Goal: Task Accomplishment & Management: Use online tool/utility

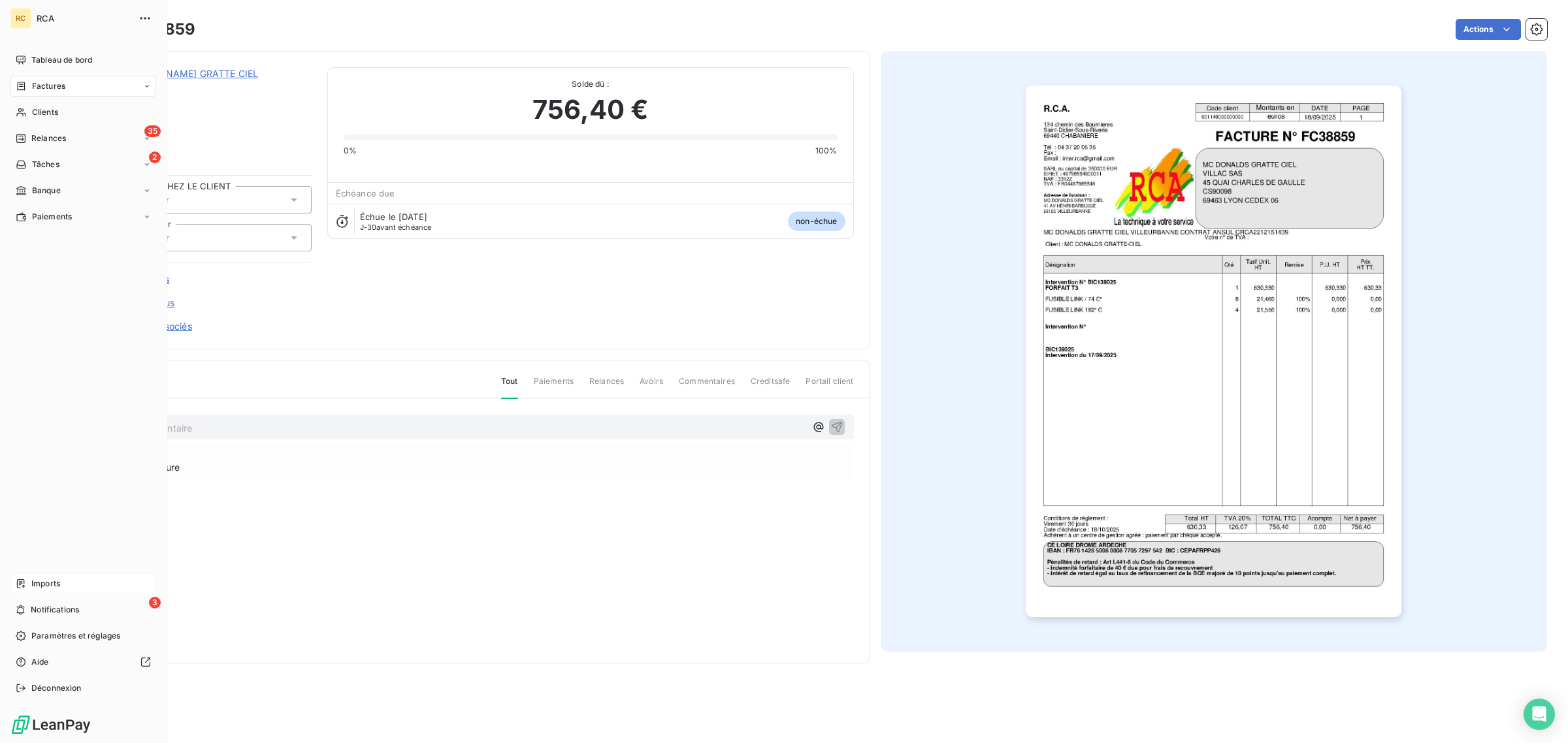
click at [43, 580] on span "Imports" at bounding box center [46, 584] width 29 height 12
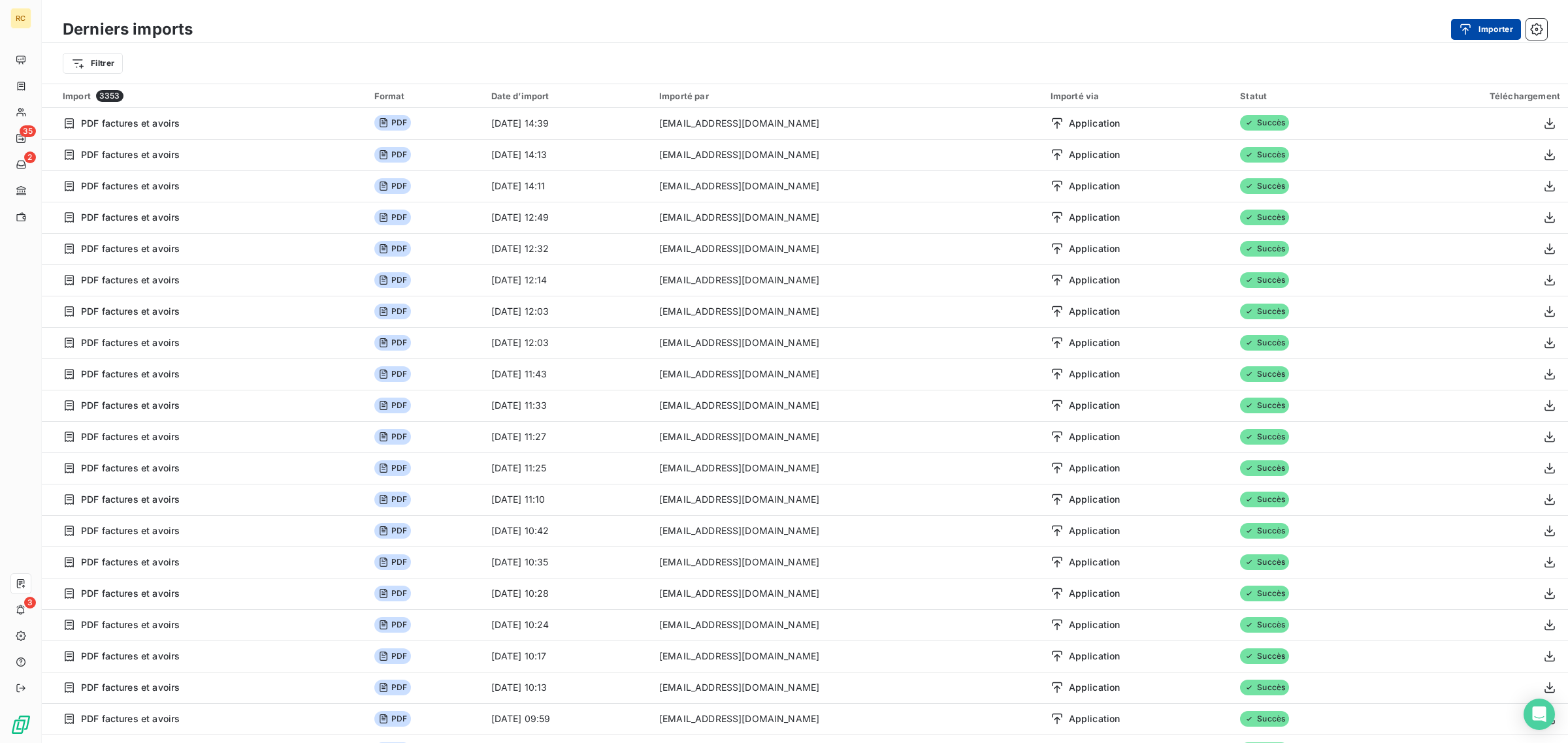
click at [1473, 24] on div "button" at bounding box center [1468, 30] width 20 height 13
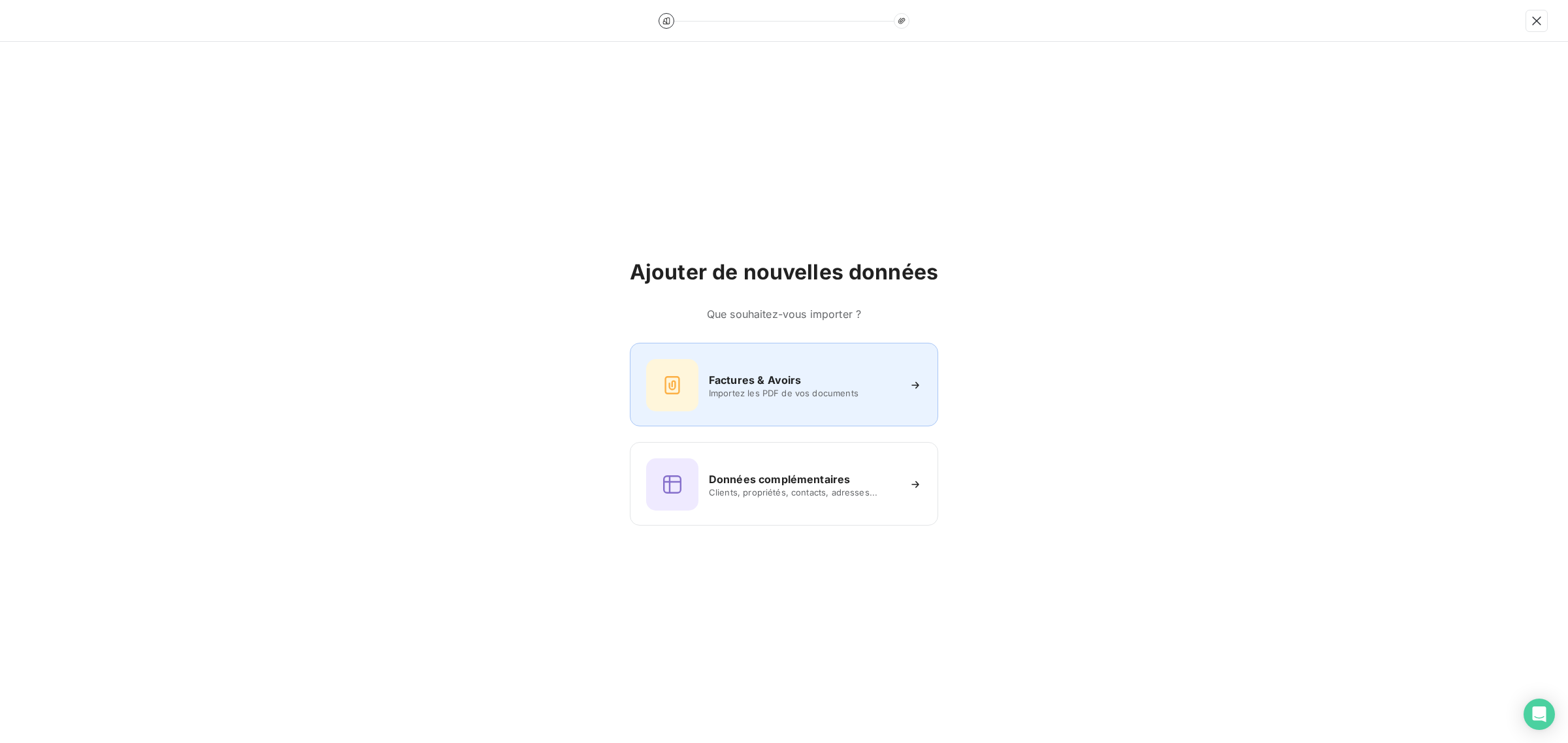
click at [797, 382] on h6 "Factures & Avoirs" at bounding box center [755, 380] width 93 height 16
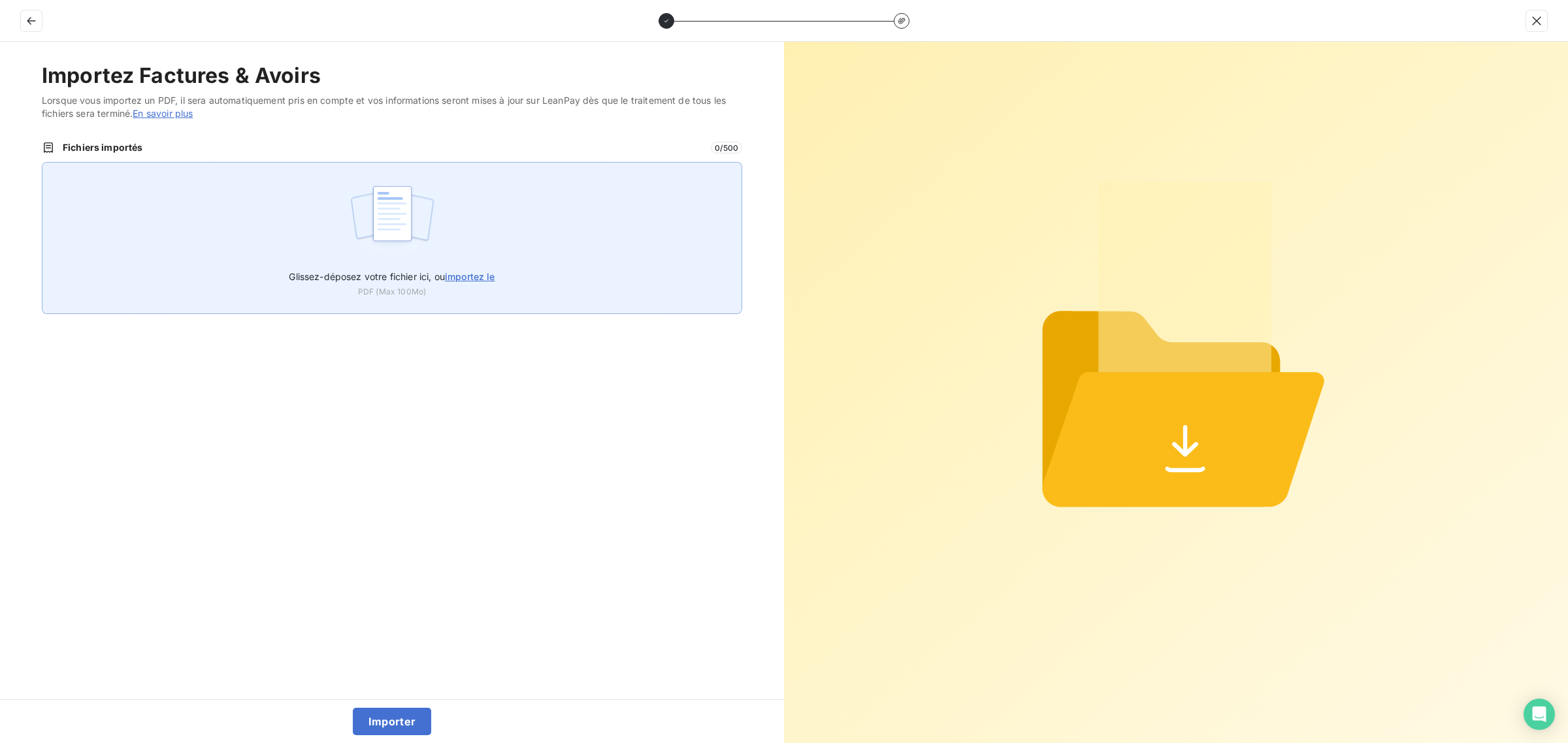
click at [324, 219] on div "Glissez-déposez votre fichier ici, ou importez le PDF (Max 100Mo)" at bounding box center [392, 238] width 701 height 152
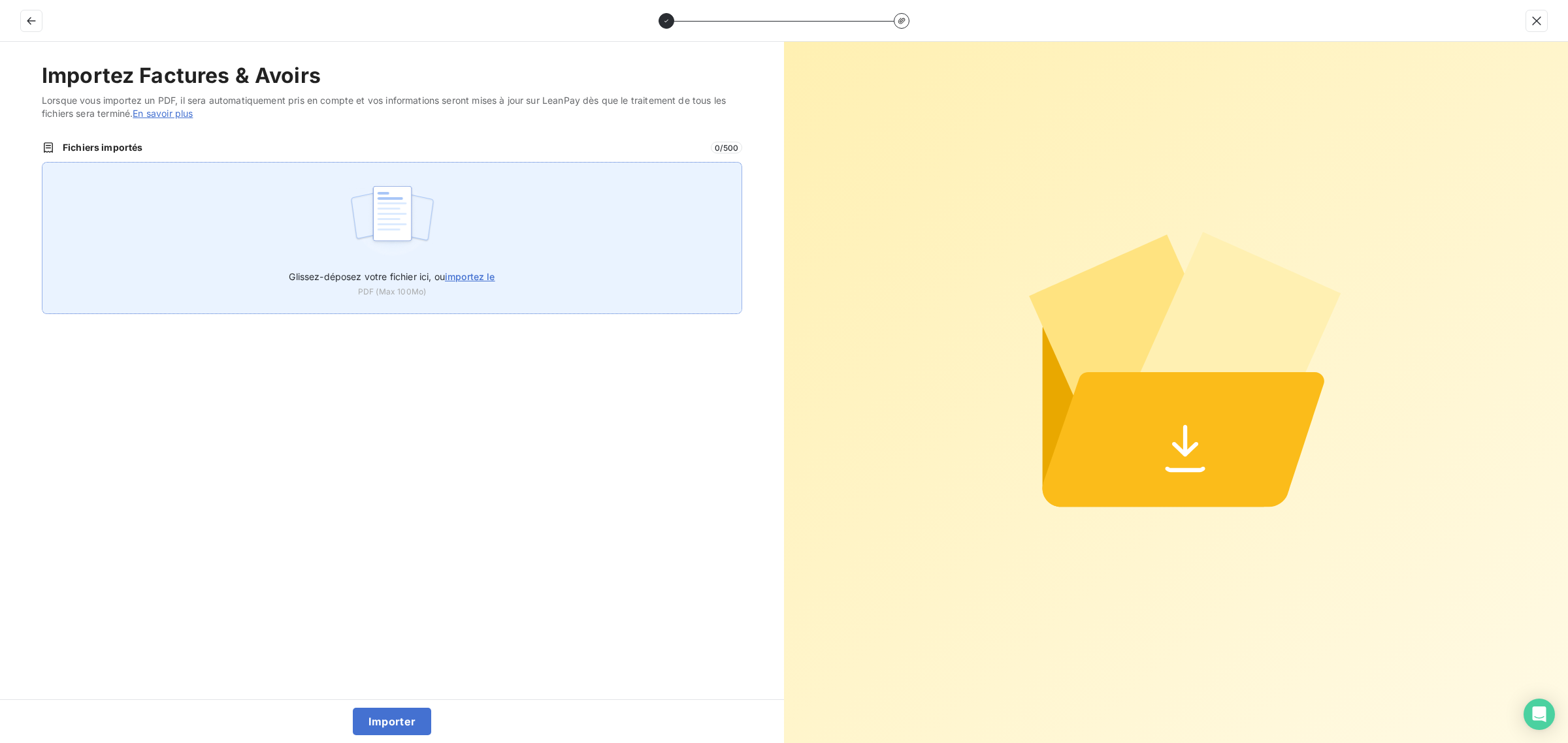
type input "C:\fakepath\FC38861.pdf"
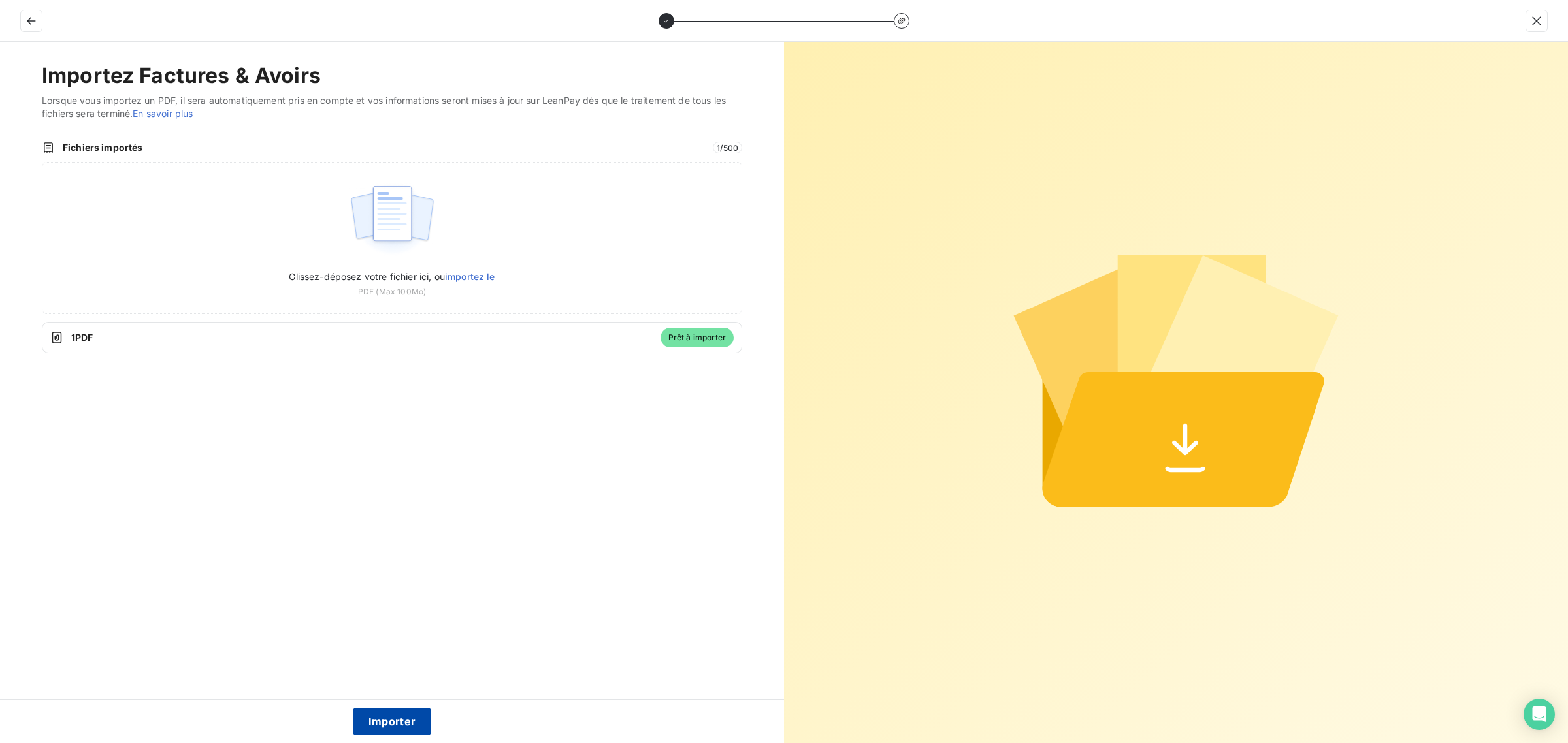
click at [390, 719] on button "Importer" at bounding box center [392, 721] width 79 height 28
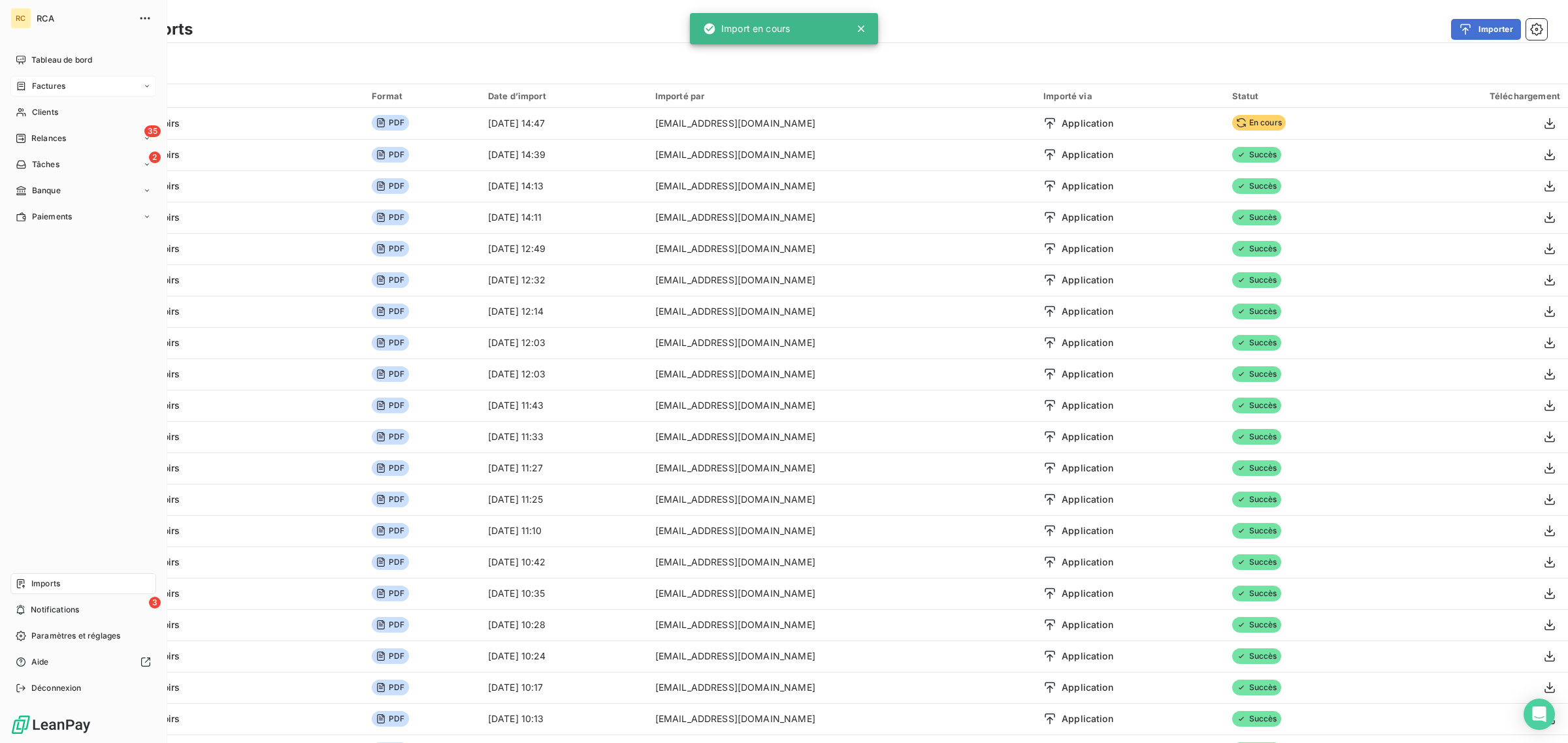
click at [34, 90] on span "Factures" at bounding box center [49, 86] width 34 height 12
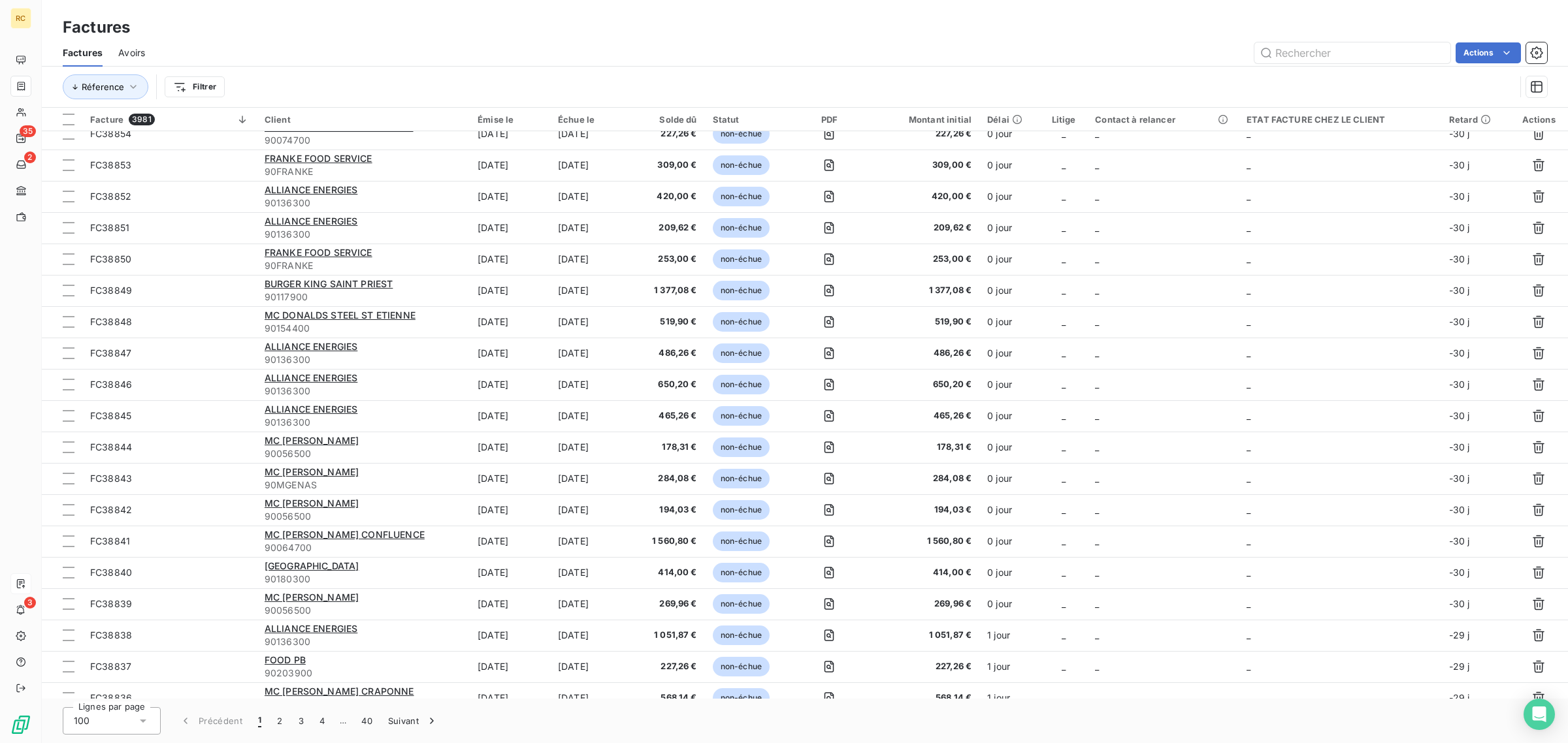
scroll to position [245, 0]
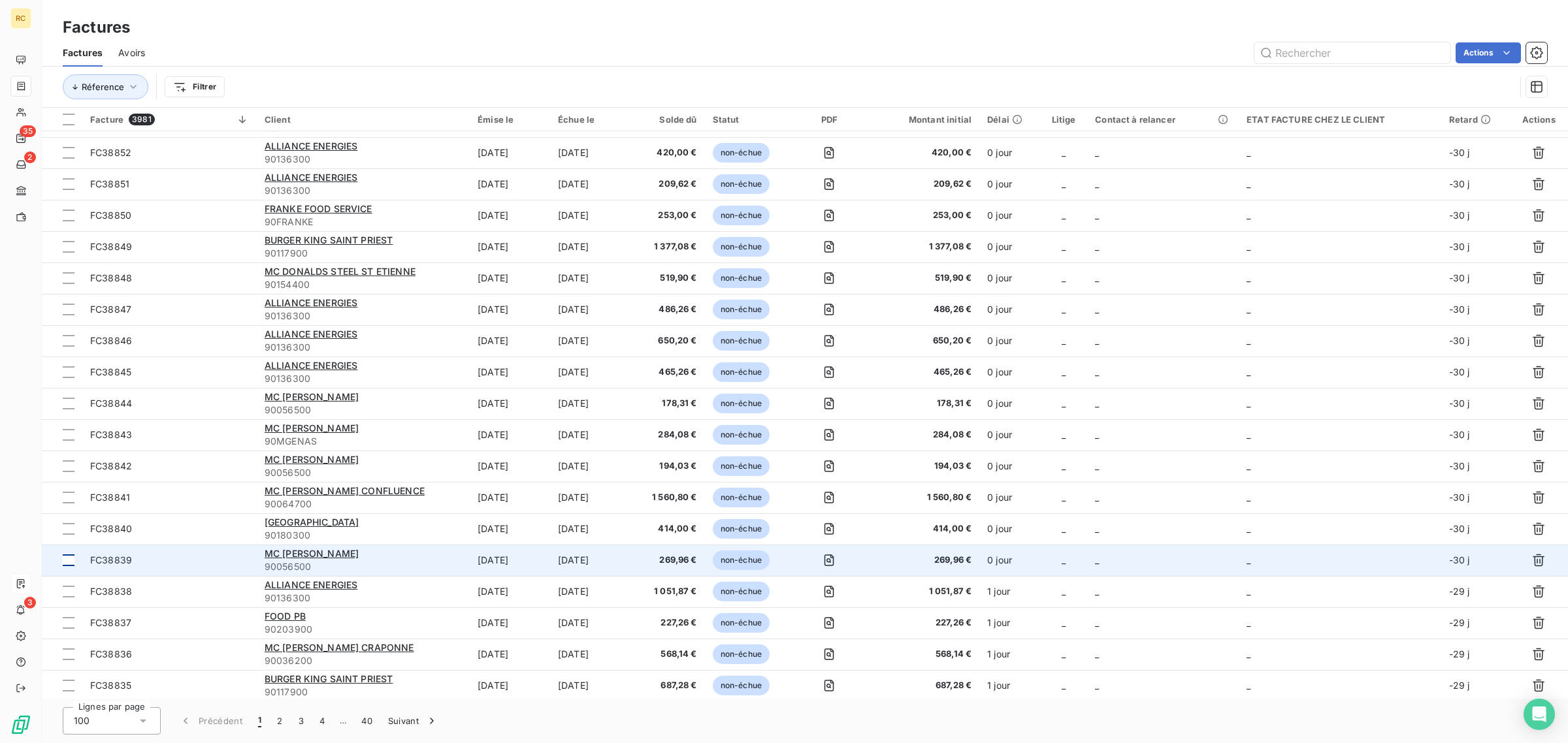
click at [65, 559] on div at bounding box center [69, 561] width 12 height 12
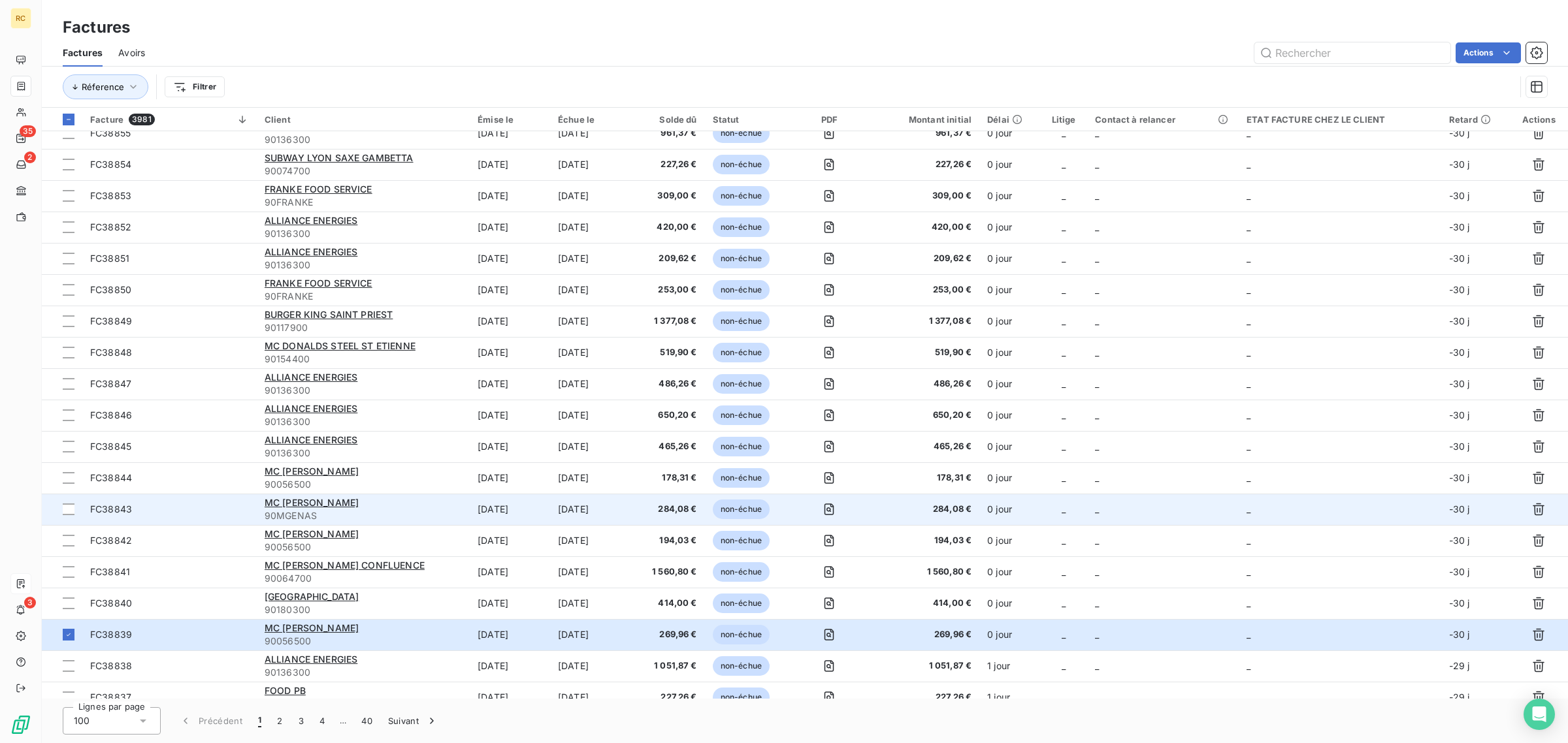
scroll to position [163, 0]
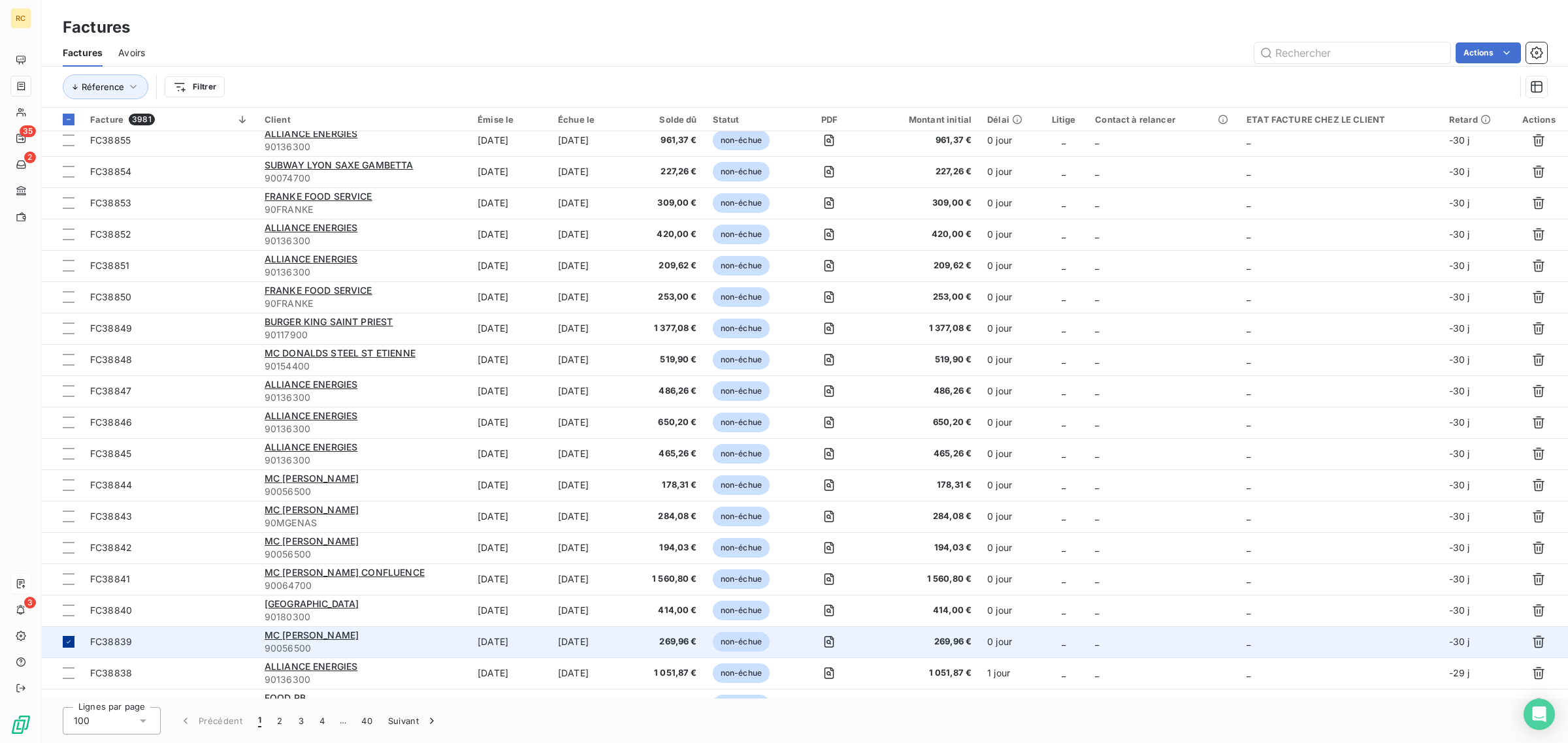
click at [69, 641] on icon at bounding box center [69, 642] width 8 height 8
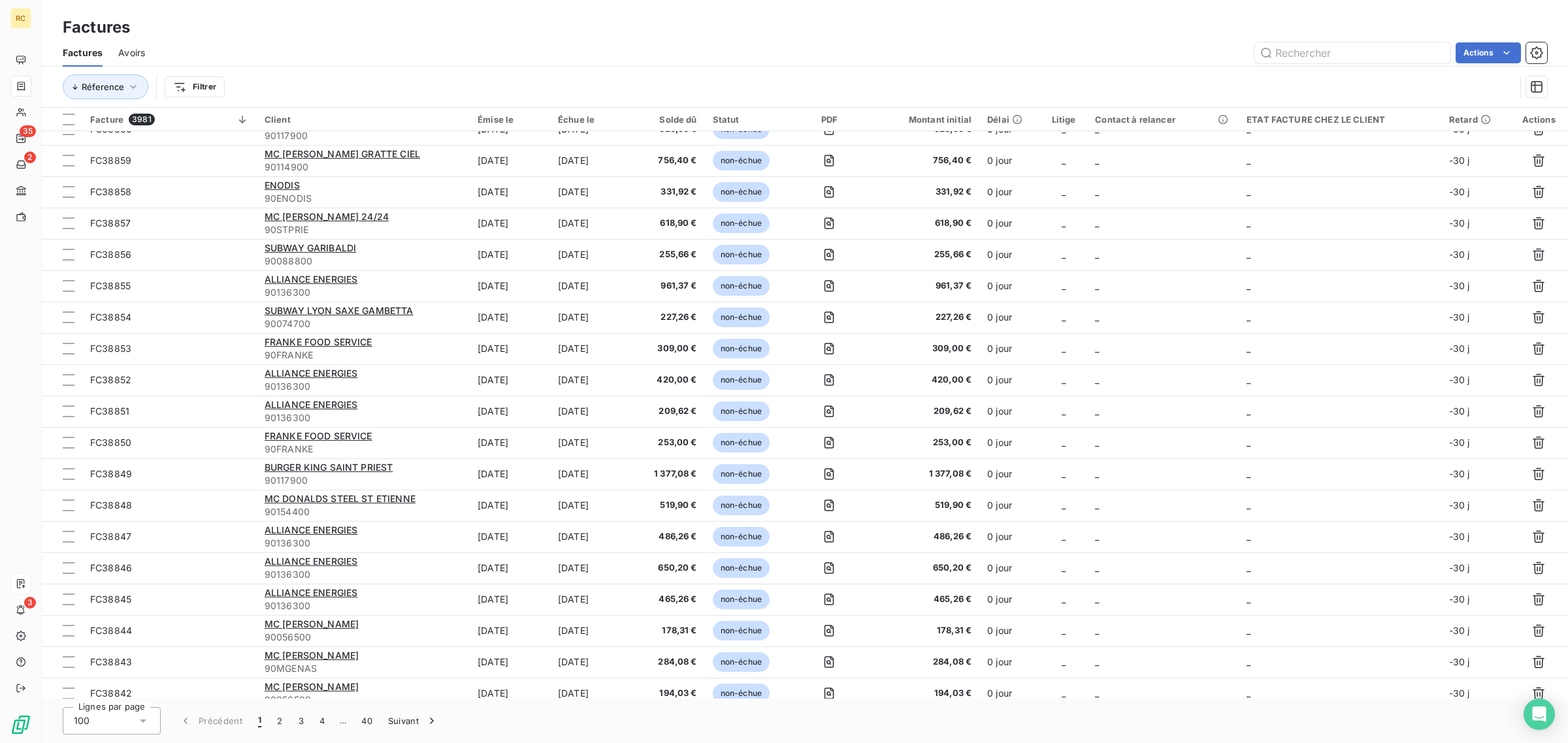
scroll to position [0, 0]
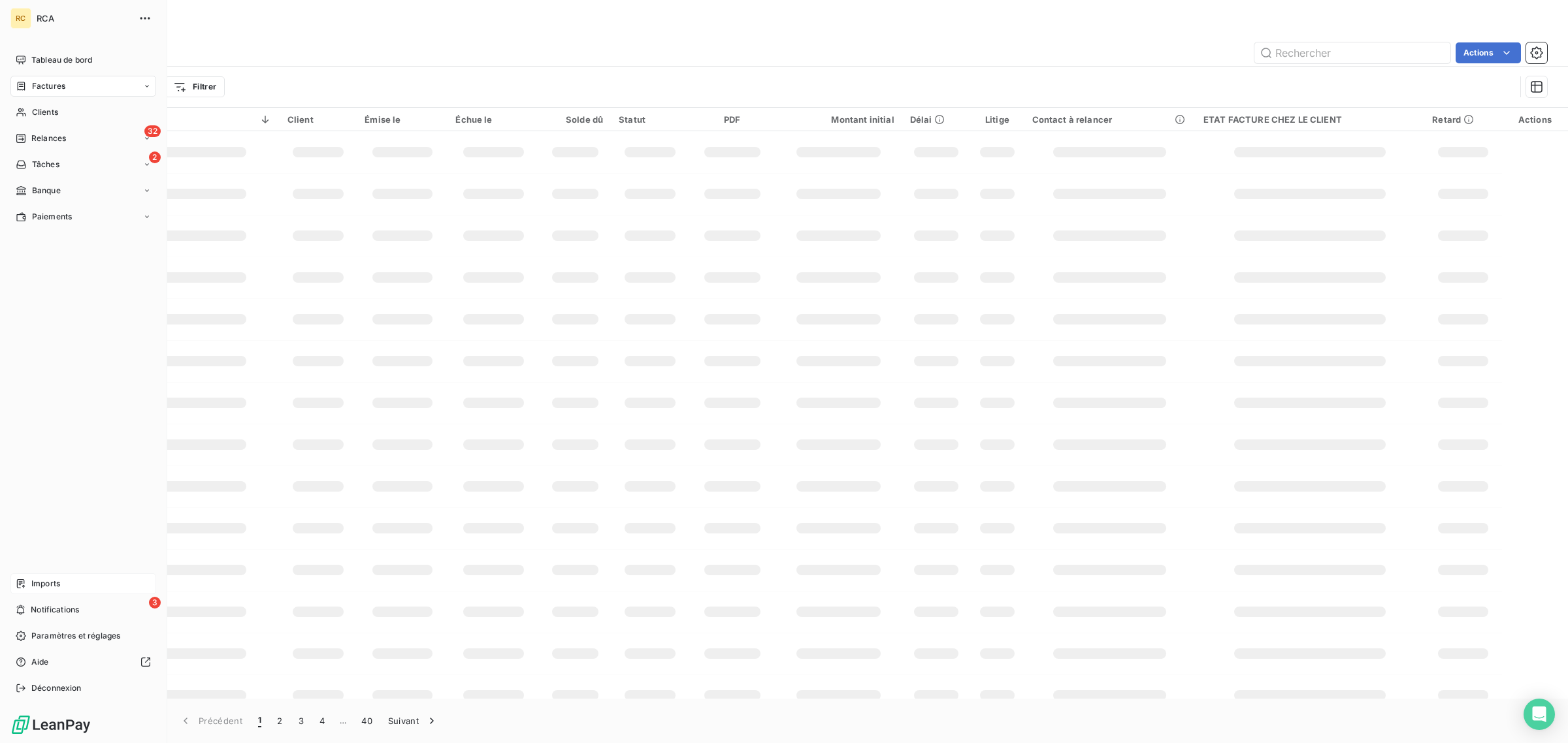
click at [16, 586] on icon at bounding box center [21, 584] width 11 height 11
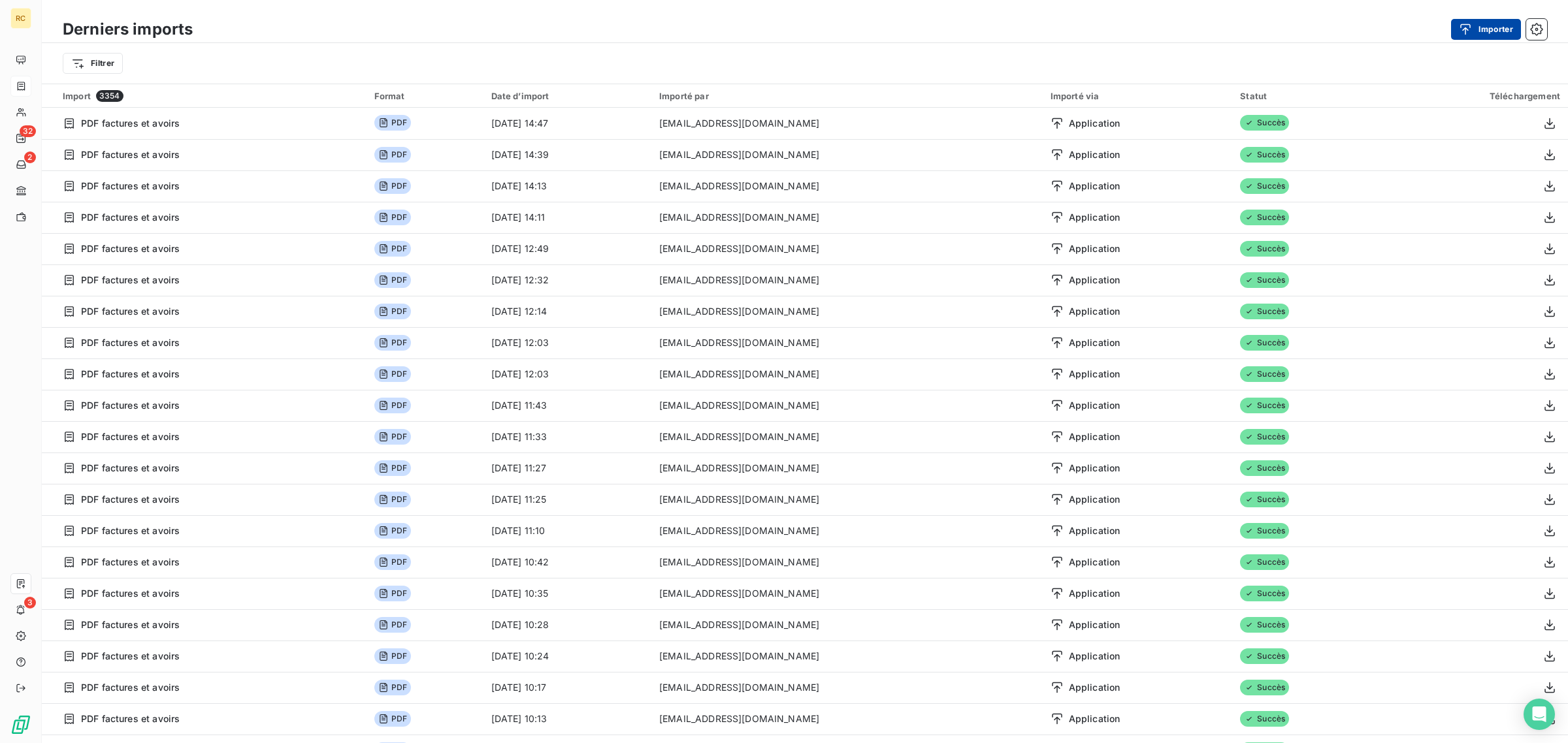
click at [1472, 32] on div "button" at bounding box center [1468, 30] width 20 height 13
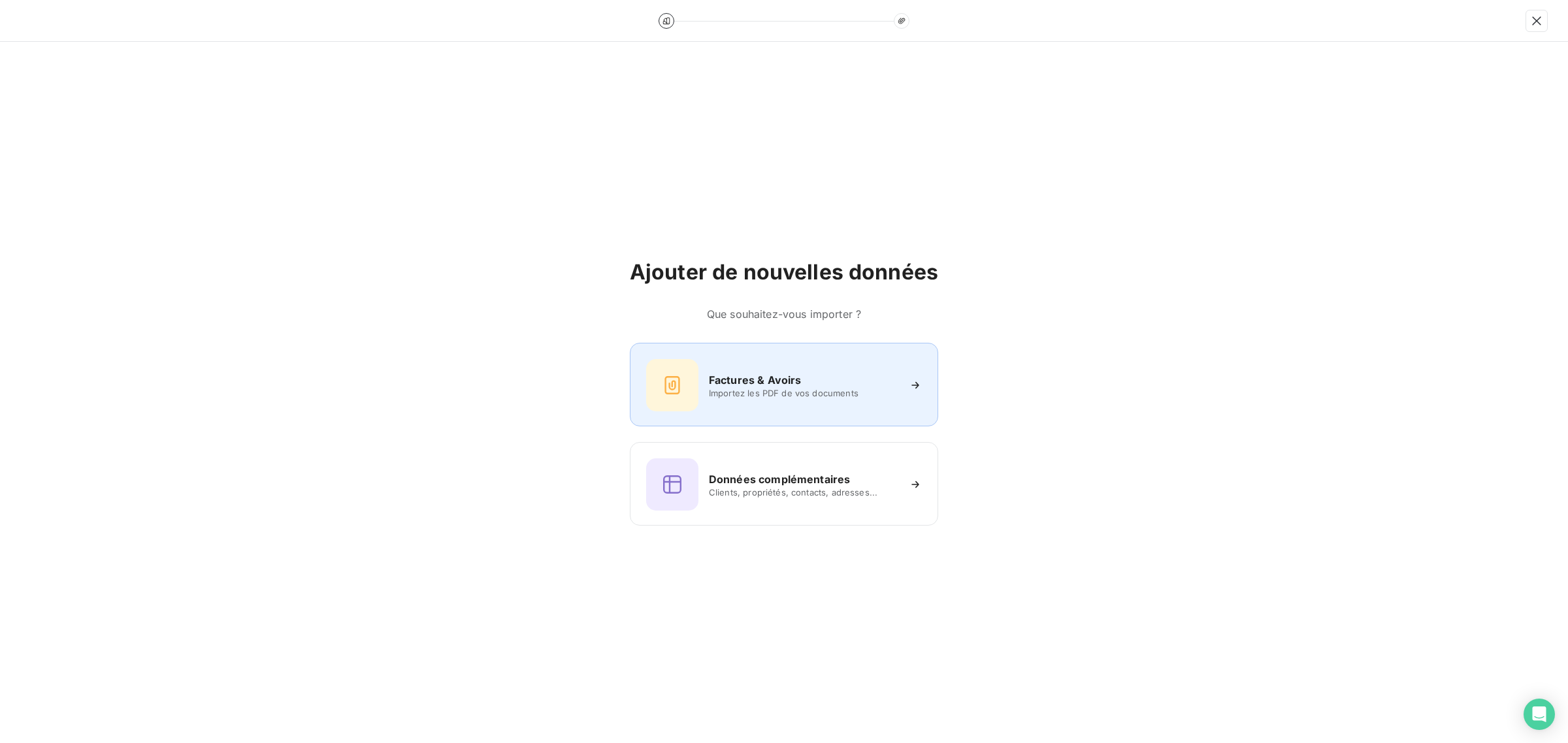
click at [729, 357] on div "Factures & Avoirs Importez les PDF de vos documents" at bounding box center [784, 384] width 308 height 84
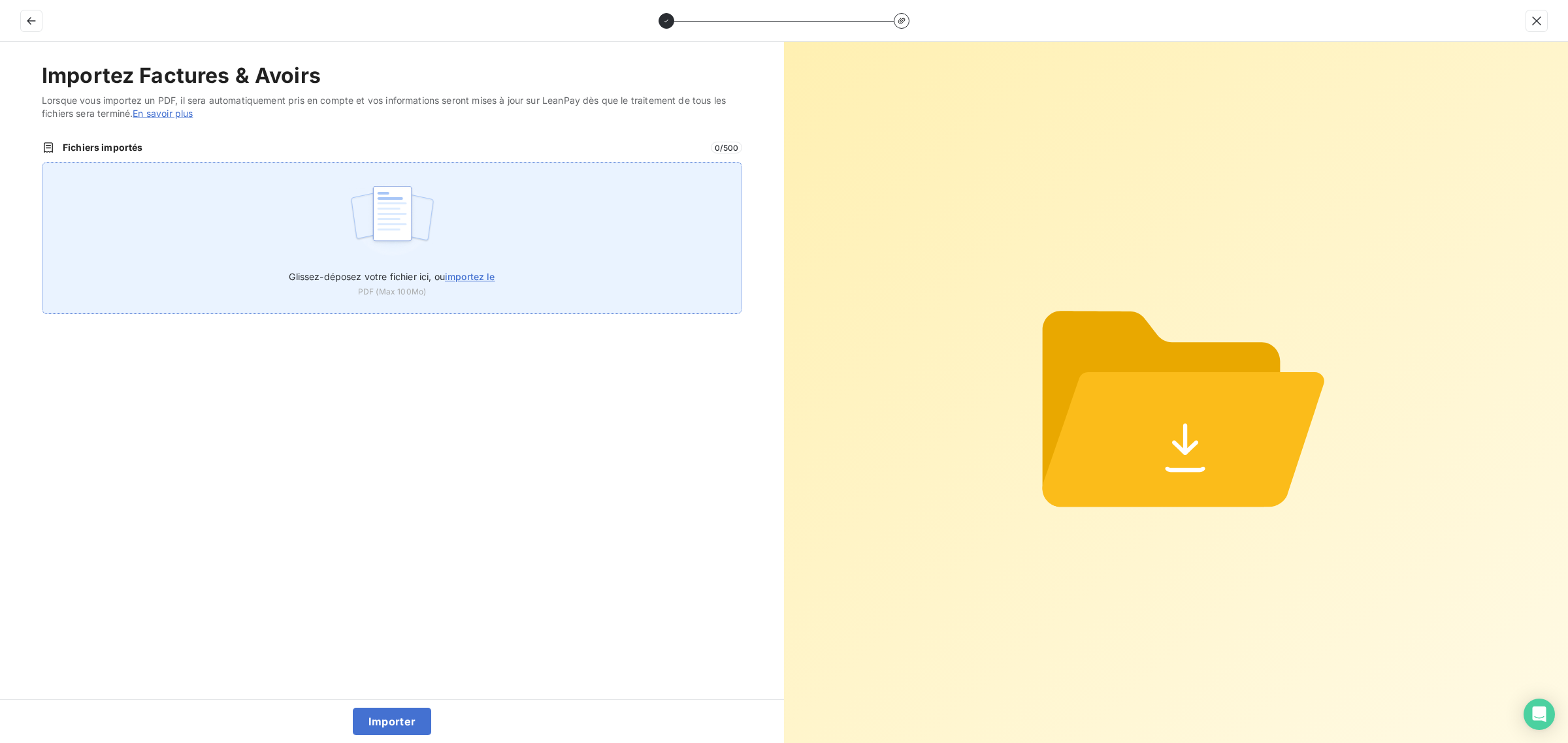
click at [311, 196] on div "Glissez-déposez votre fichier ici, ou importez le PDF (Max 100Mo)" at bounding box center [392, 238] width 701 height 152
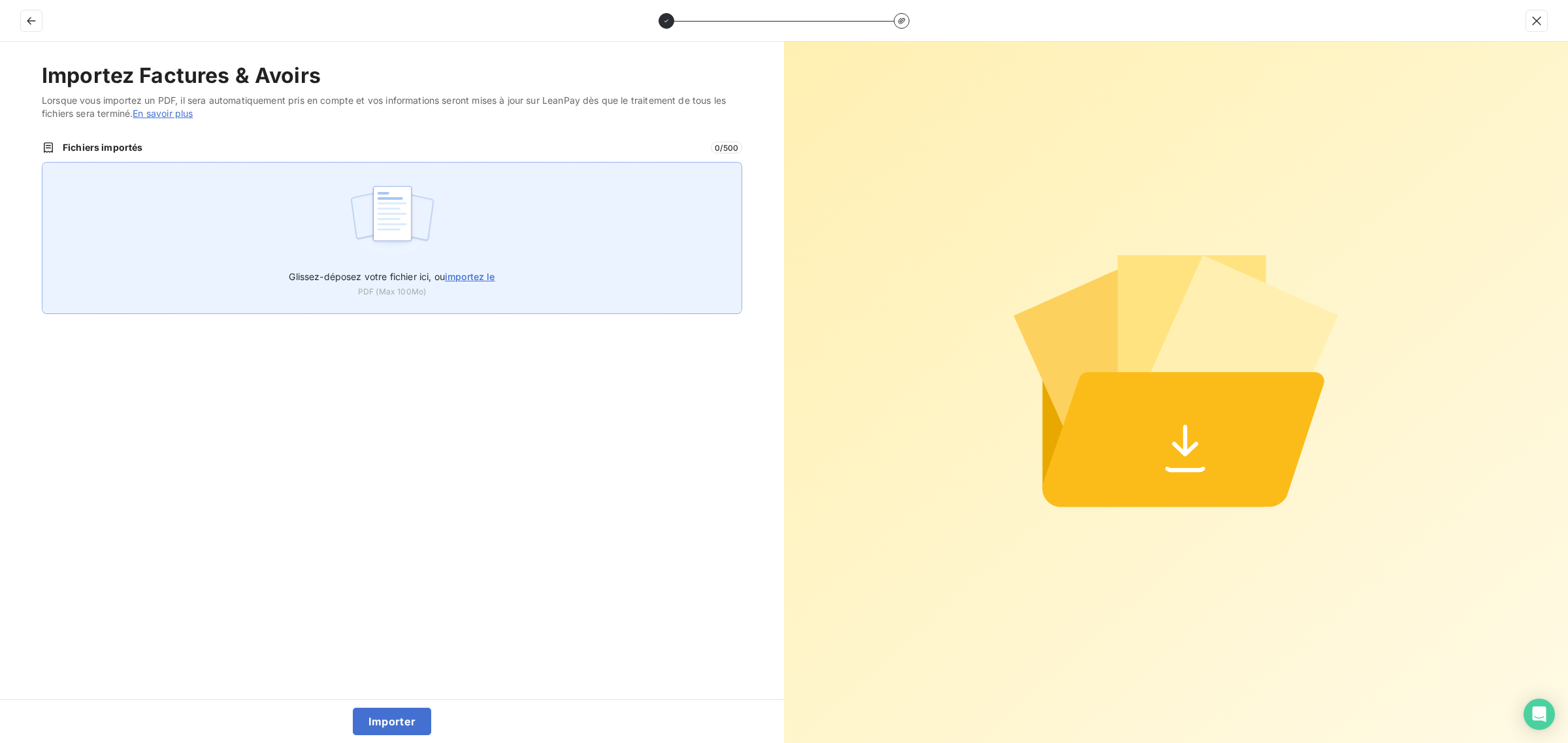
type input "C:\fakepath\FC38862.pdf"
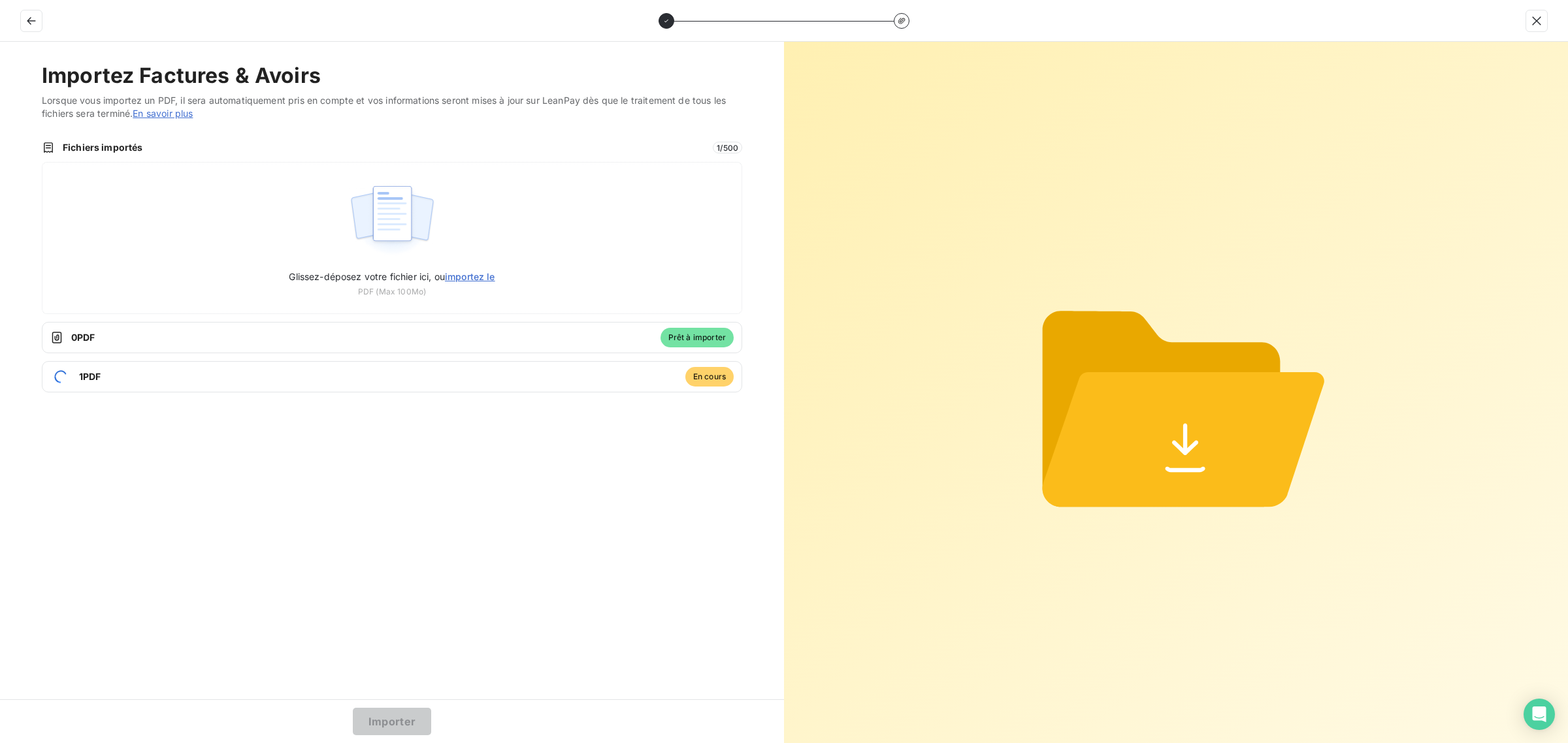
click at [397, 722] on button "Importer" at bounding box center [392, 721] width 79 height 28
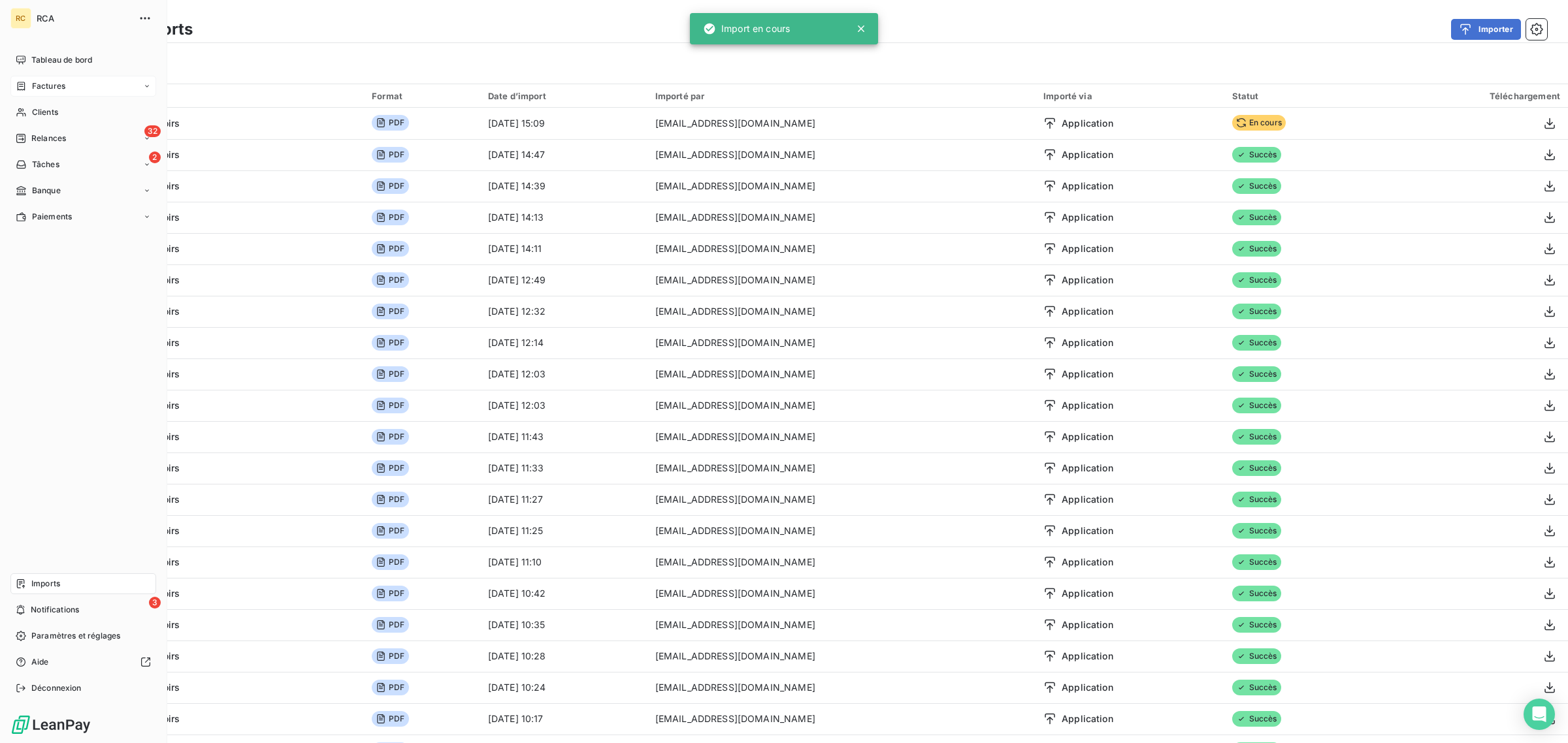
click at [22, 84] on icon at bounding box center [21, 86] width 11 height 11
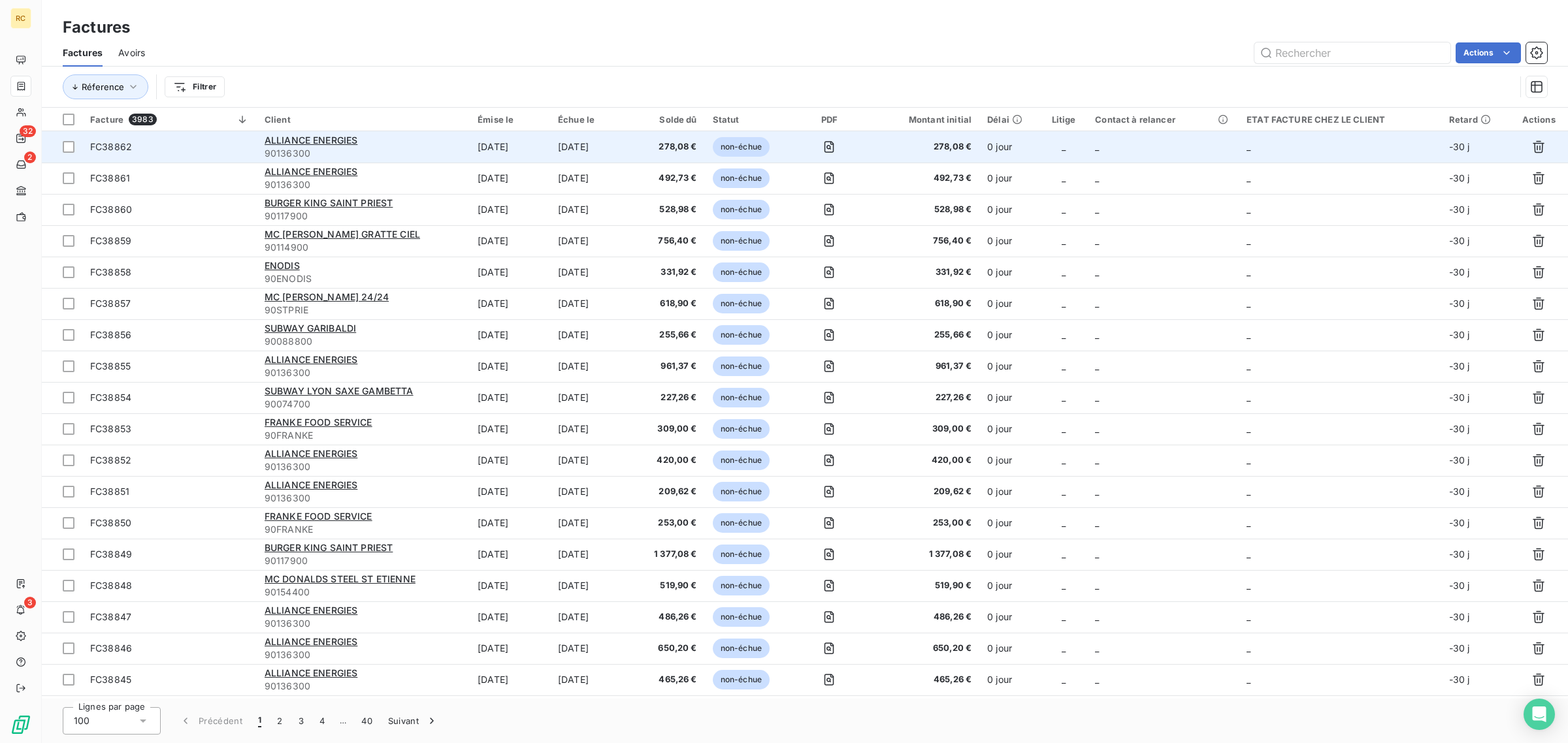
click at [177, 145] on span "FC38862" at bounding box center [169, 147] width 159 height 13
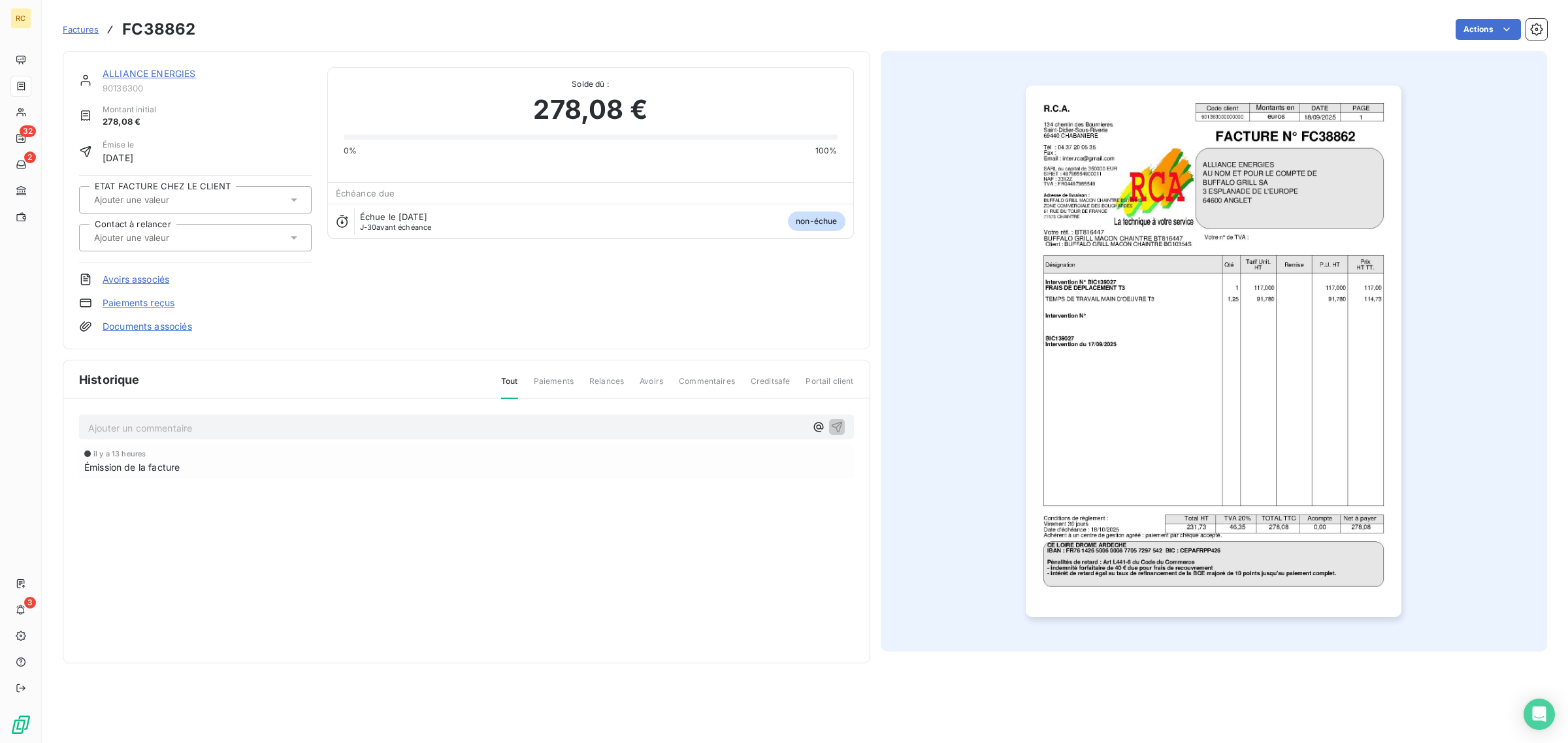
click at [137, 325] on link "Documents associés" at bounding box center [148, 327] width 90 height 13
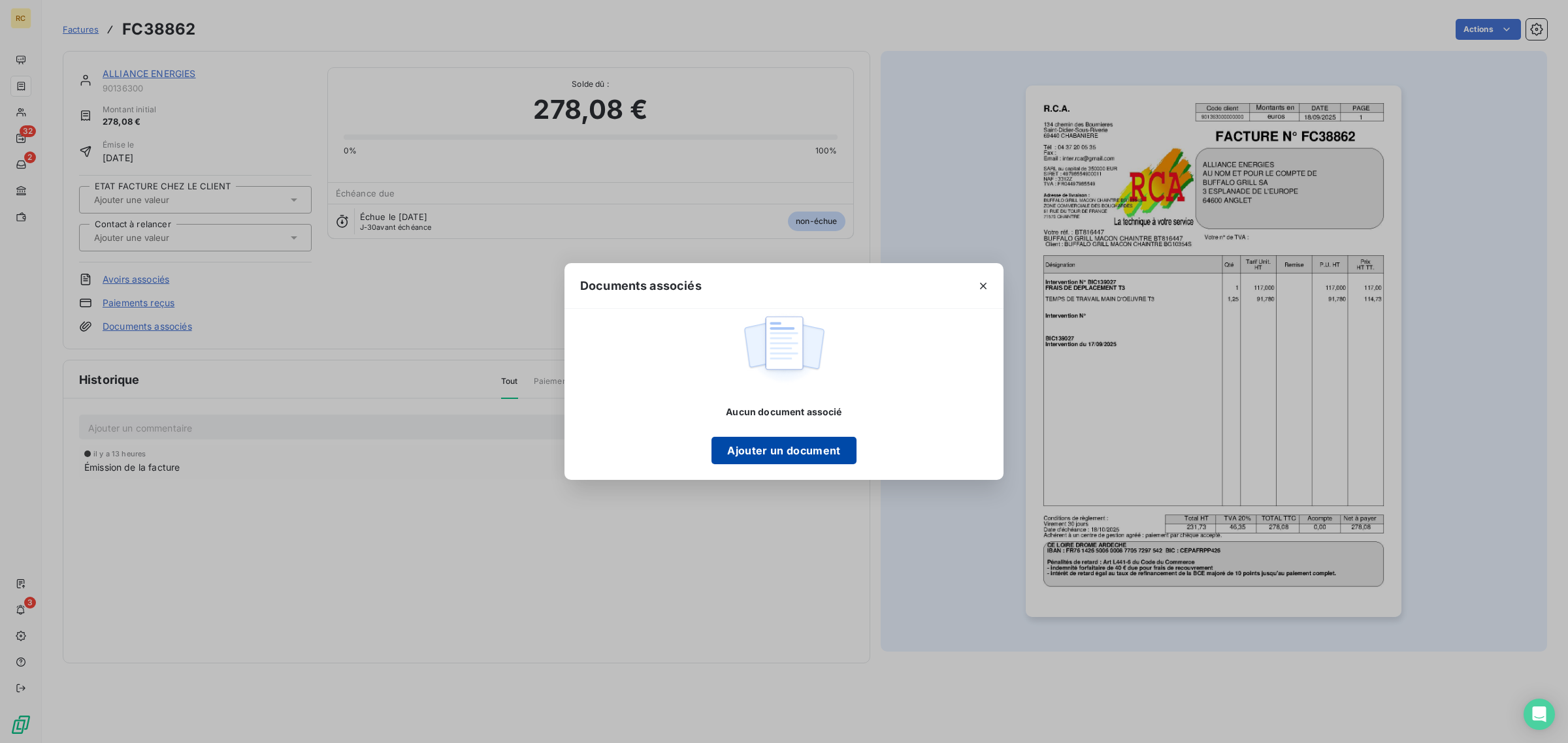
click at [781, 453] on button "Ajouter un document" at bounding box center [783, 451] width 144 height 28
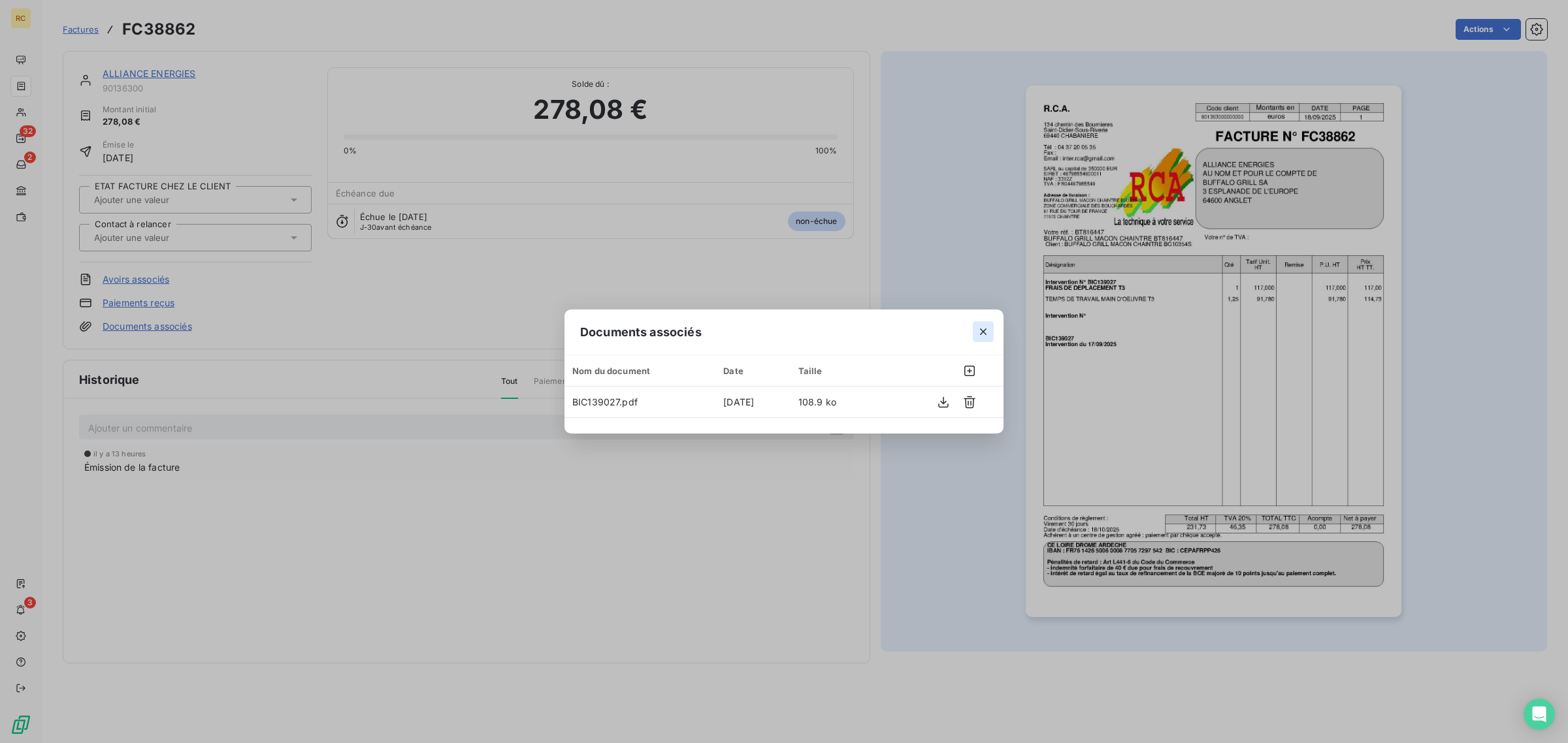
click at [984, 330] on icon "button" at bounding box center [983, 332] width 13 height 13
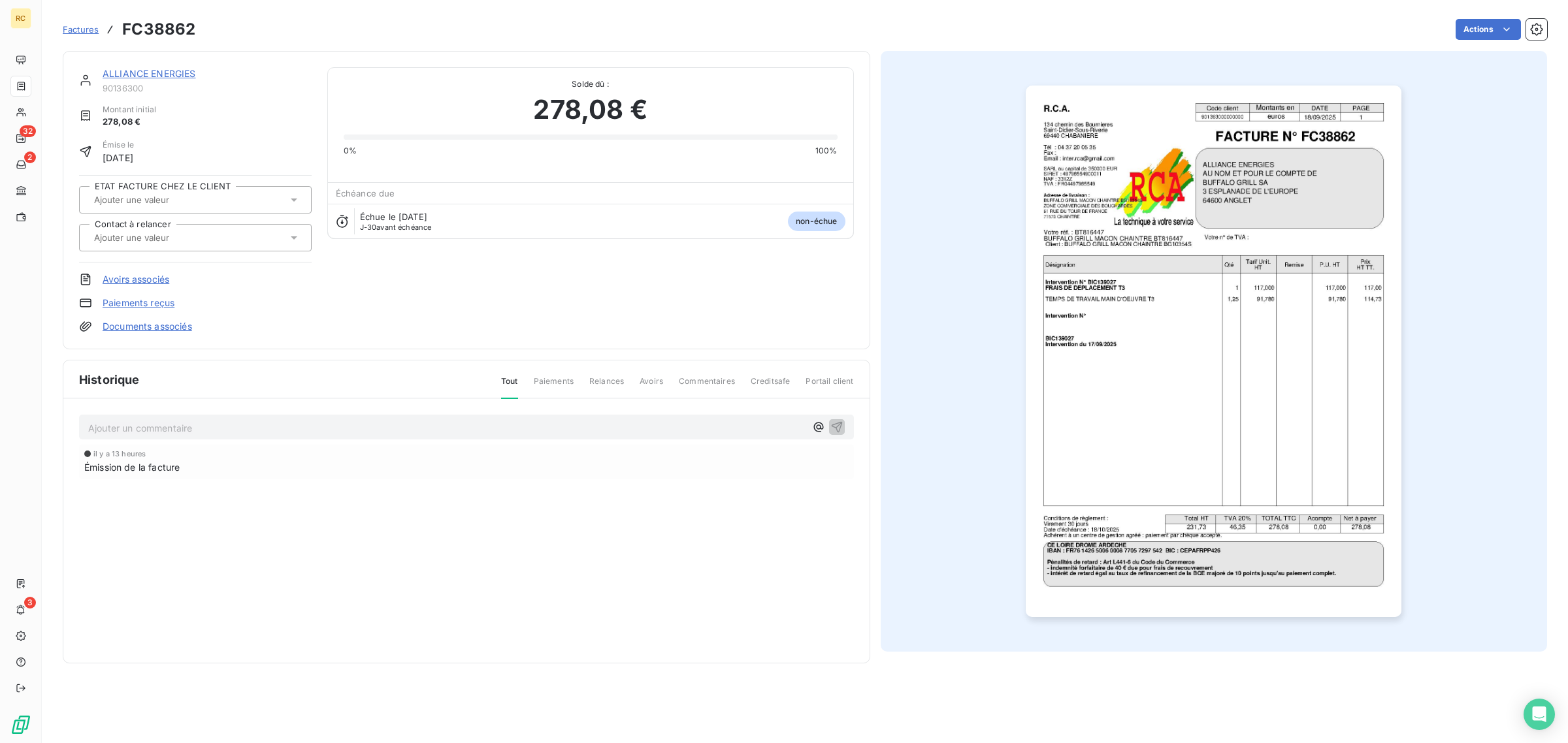
click at [1122, 325] on img "button" at bounding box center [1213, 351] width 376 height 532
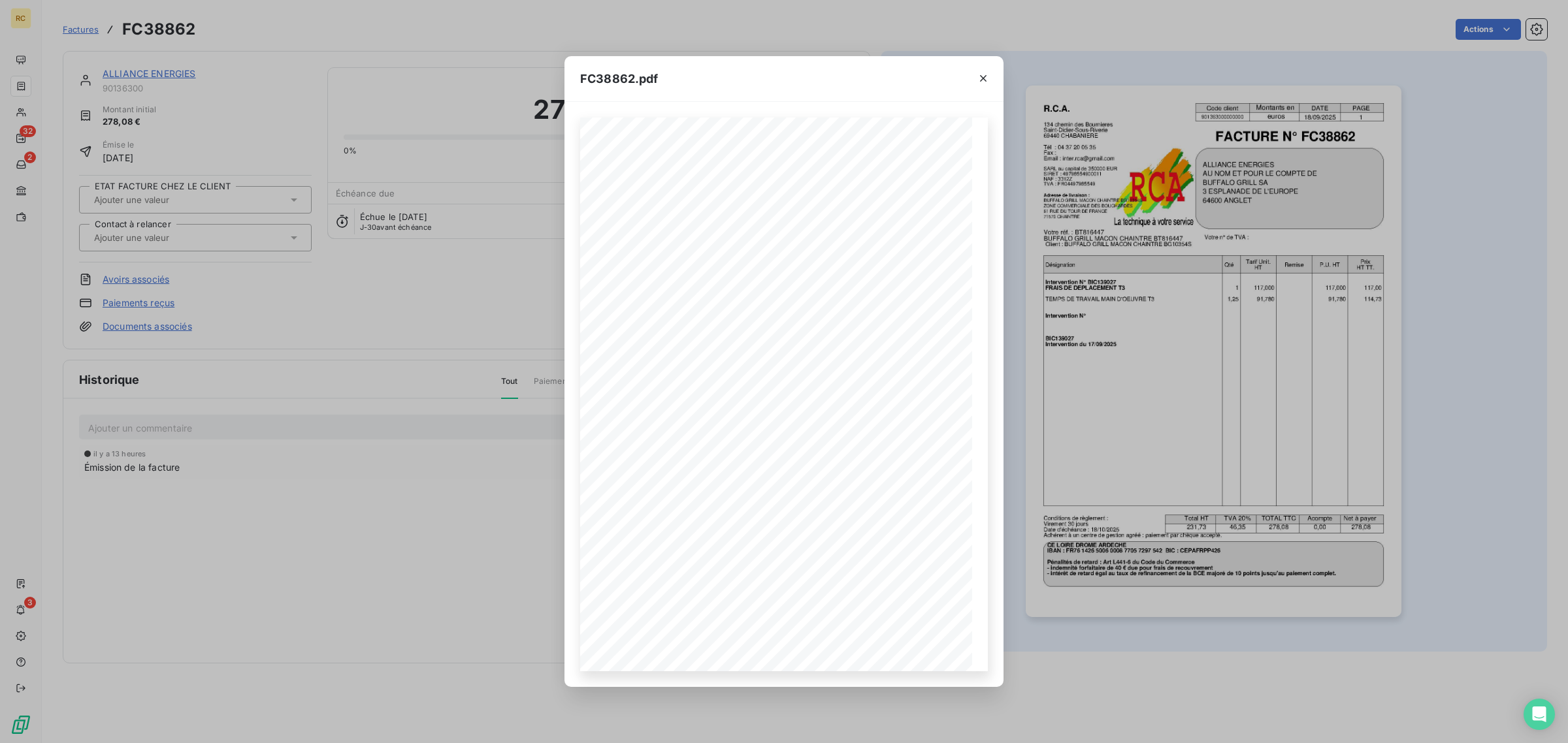
click at [1050, 214] on div "FC38862.pdf R.C.A. Code client Montants en DATE PAGE 901363000000000 euros 18/0…" at bounding box center [784, 372] width 1568 height 743
